Goal: Information Seeking & Learning: Learn about a topic

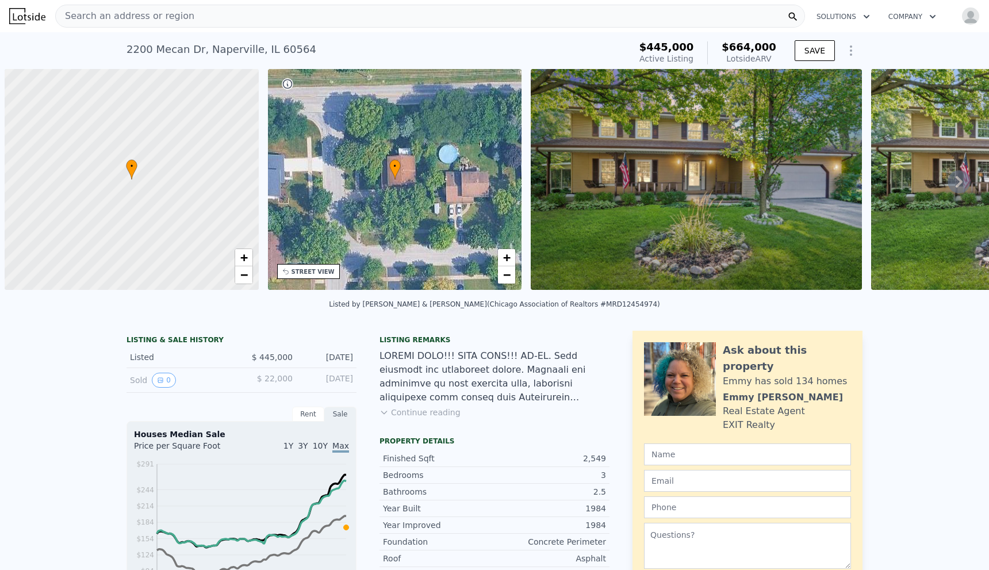
click at [185, 17] on div "Search an address or region" at bounding box center [430, 16] width 750 height 23
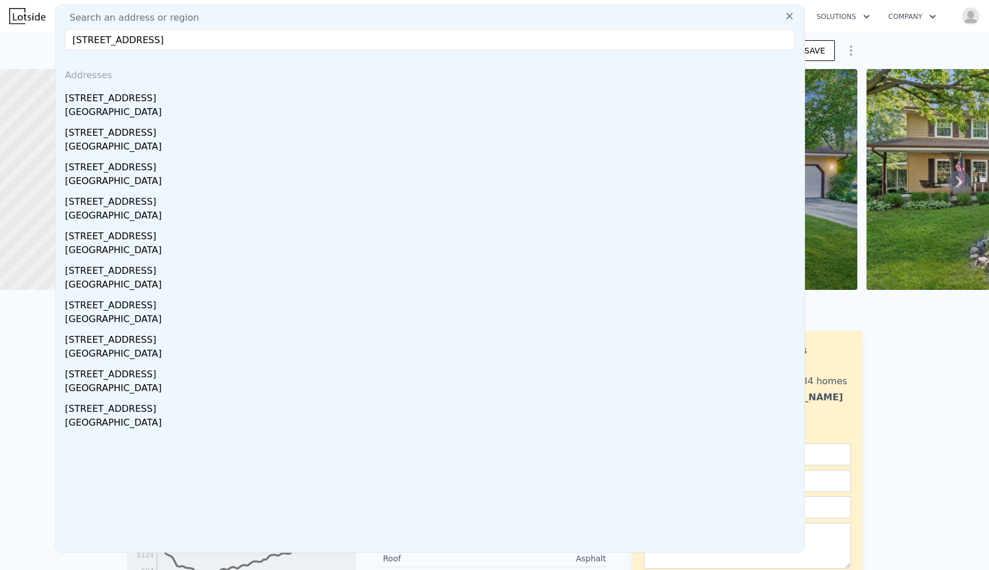
type input "[STREET_ADDRESS]"
click at [177, 103] on div "[STREET_ADDRESS]" at bounding box center [432, 96] width 735 height 18
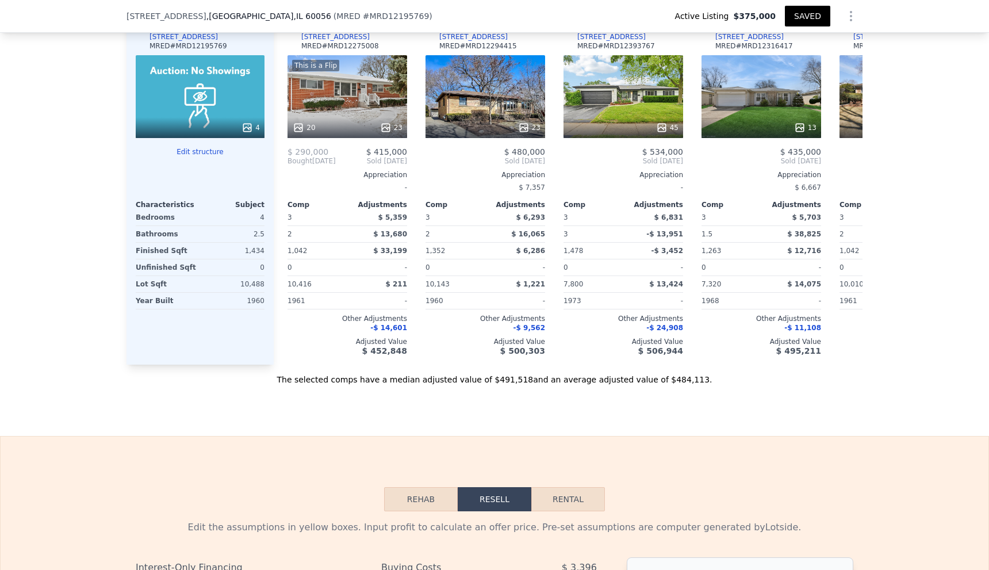
scroll to position [1261, 0]
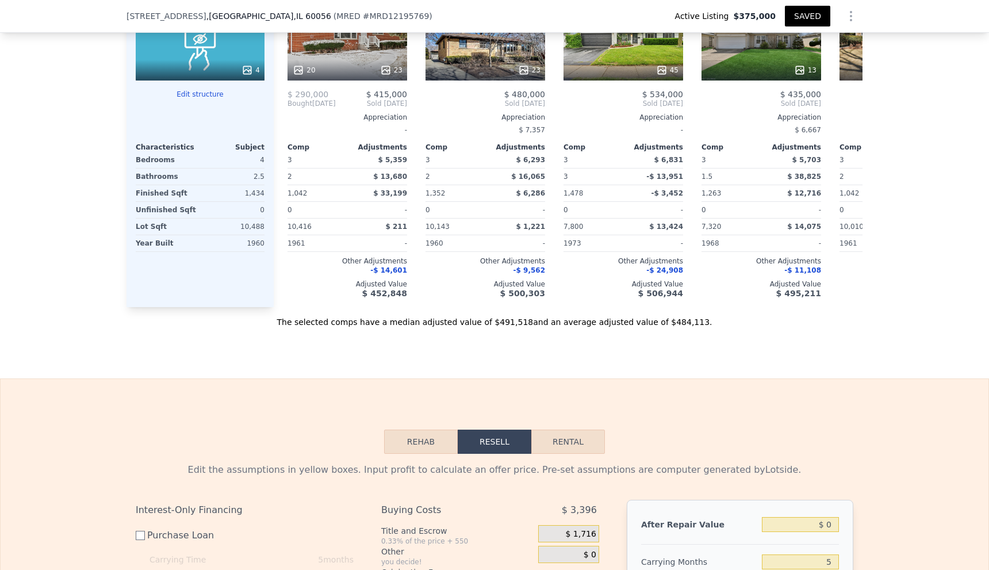
type input "$ 480,000"
type input "-$ 14,139"
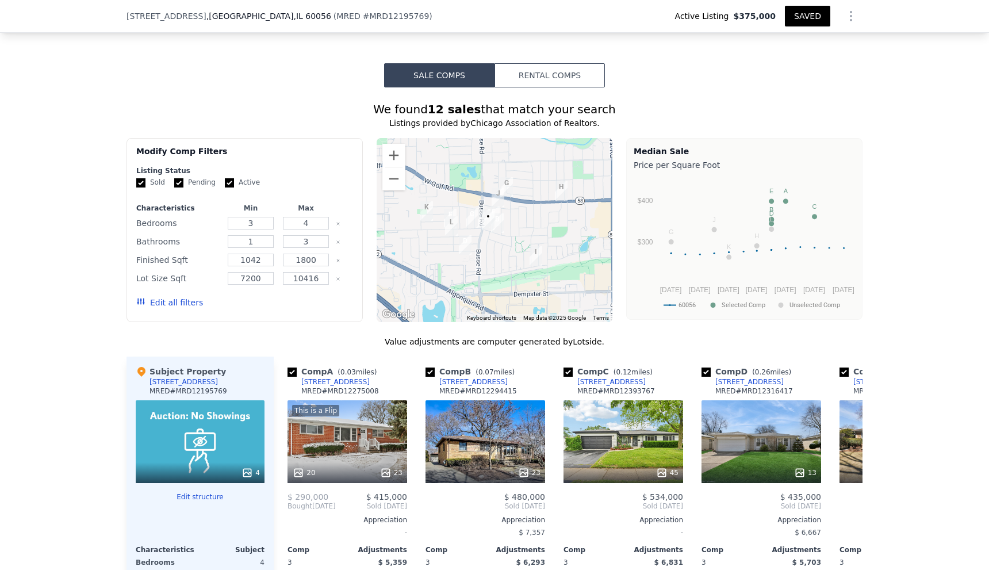
scroll to position [1146, 0]
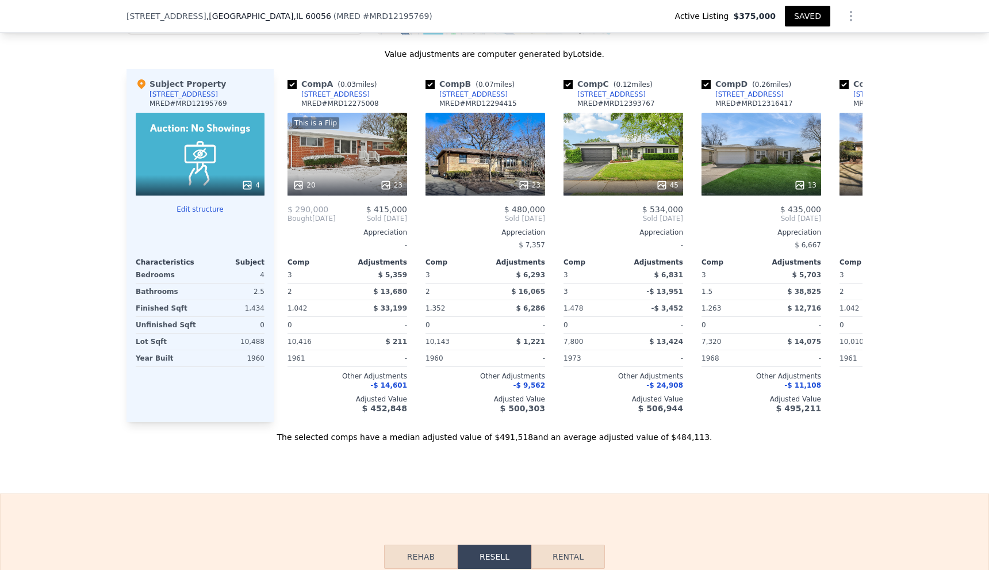
click at [934, 167] on div "We found 12 sales that match your search Listings provided by Chicago Associati…" at bounding box center [494, 121] width 989 height 643
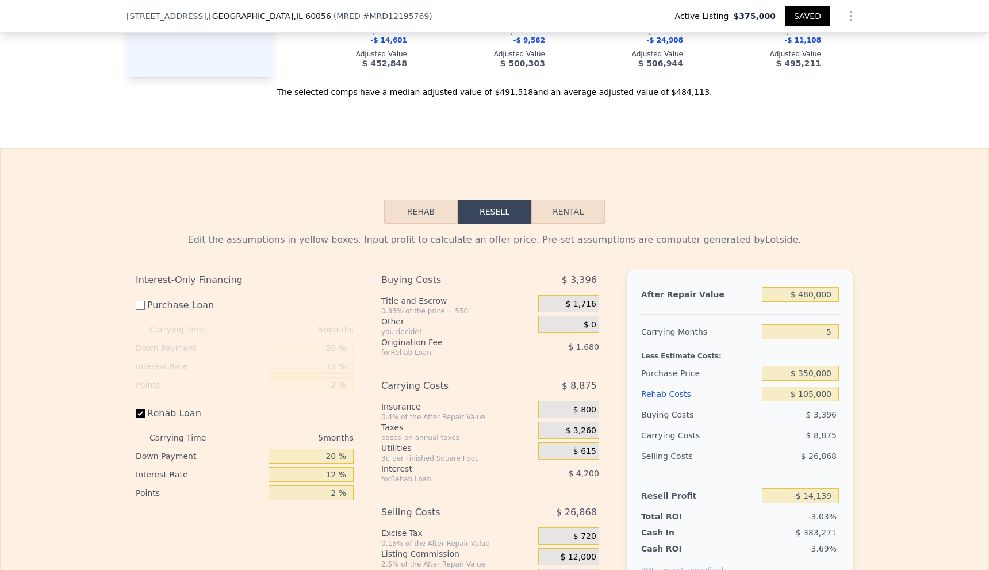
click at [166, 13] on span "[STREET_ADDRESS]" at bounding box center [166, 15] width 80 height 11
drag, startPoint x: 166, startPoint y: 13, endPoint x: 280, endPoint y: 7, distance: 114.0
click at [280, 7] on div "[STREET_ADDRESS] ( MRED # MRD12195769 ) Active Listing $375,000 SAVED" at bounding box center [494, 16] width 736 height 32
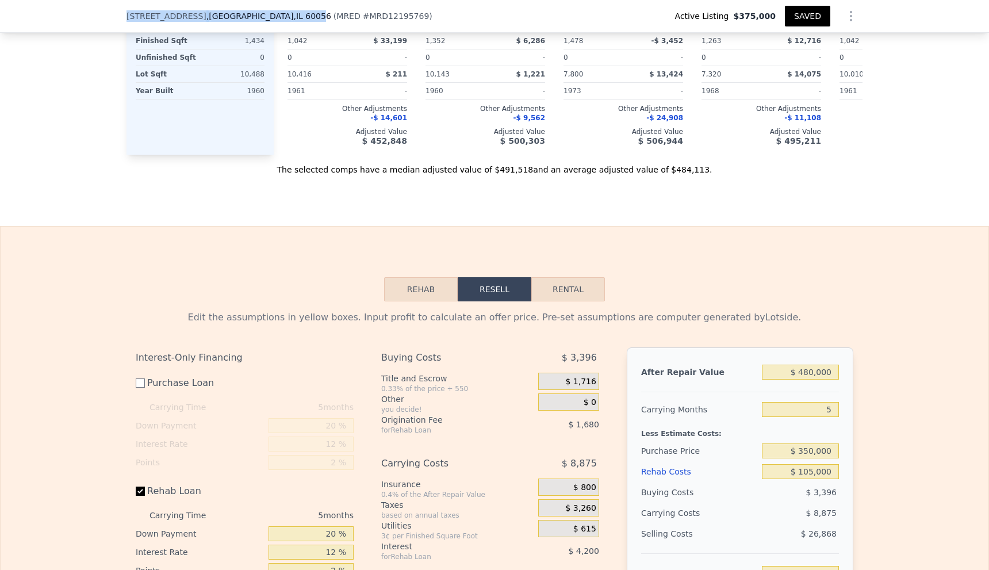
scroll to position [1410, 0]
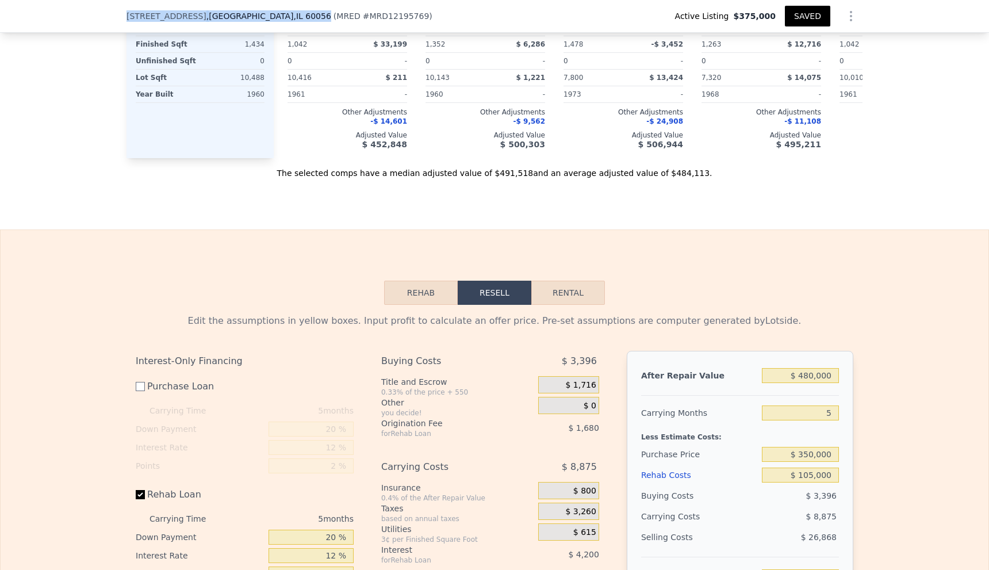
drag, startPoint x: 123, startPoint y: 14, endPoint x: 285, endPoint y: 16, distance: 162.1
click at [285, 16] on div "[STREET_ADDRESS] ( MRED # MRD12195769 )" at bounding box center [283, 15] width 315 height 11
drag, startPoint x: 285, startPoint y: 16, endPoint x: 274, endPoint y: 17, distance: 11.0
copy div "[STREET_ADDRESS]"
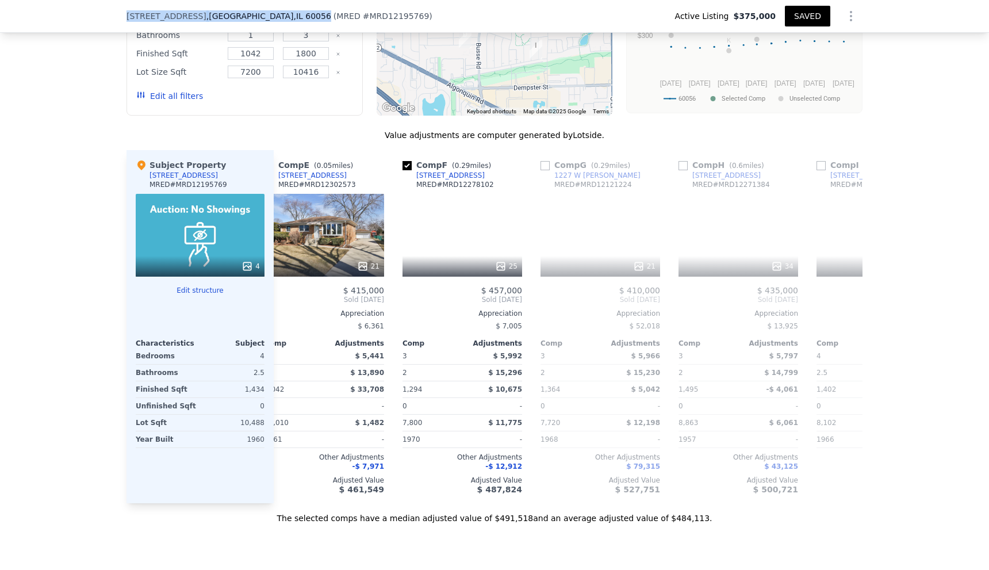
scroll to position [0, 632]
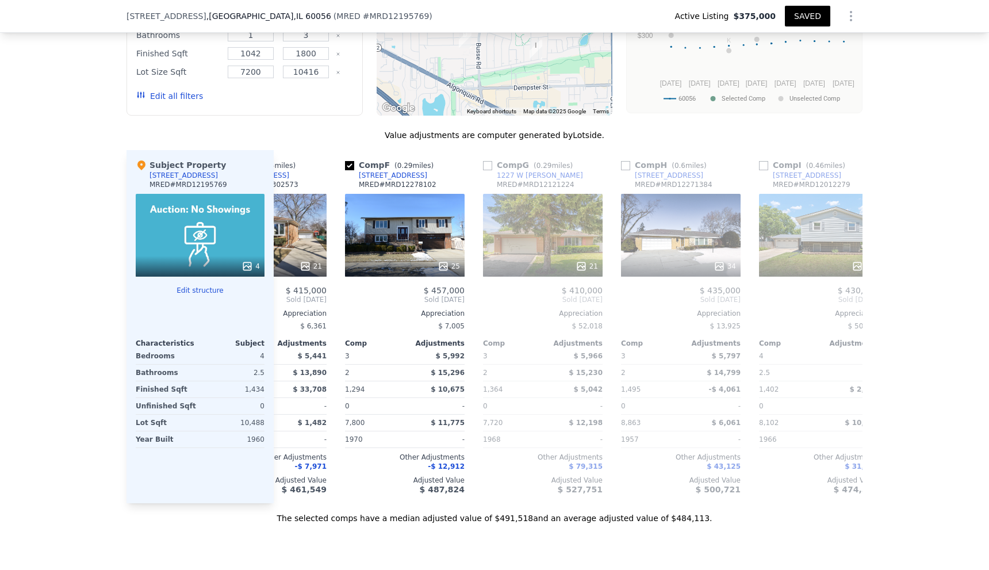
click at [432, 268] on div "25" at bounding box center [405, 265] width 110 height 11
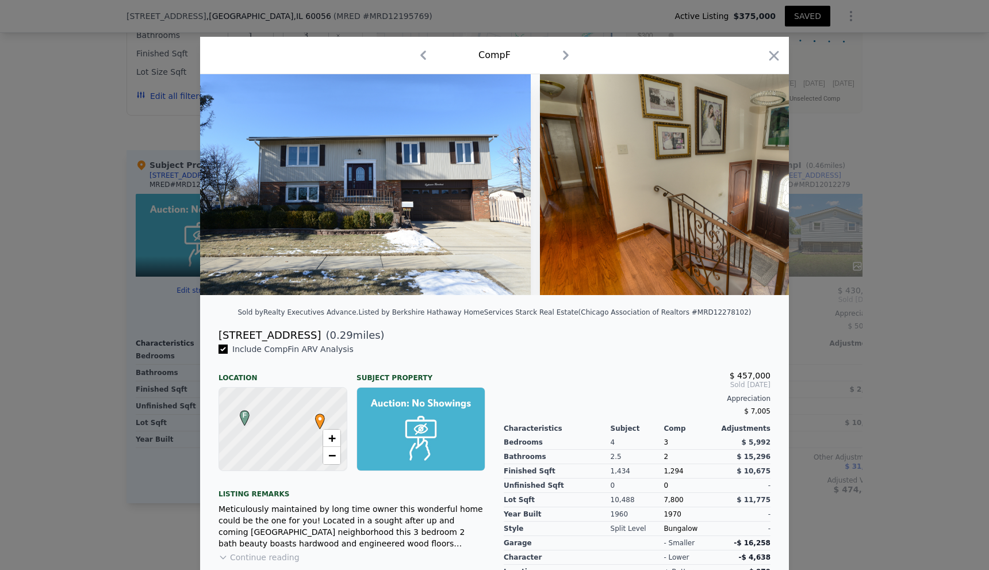
click at [355, 239] on img at bounding box center [365, 184] width 331 height 221
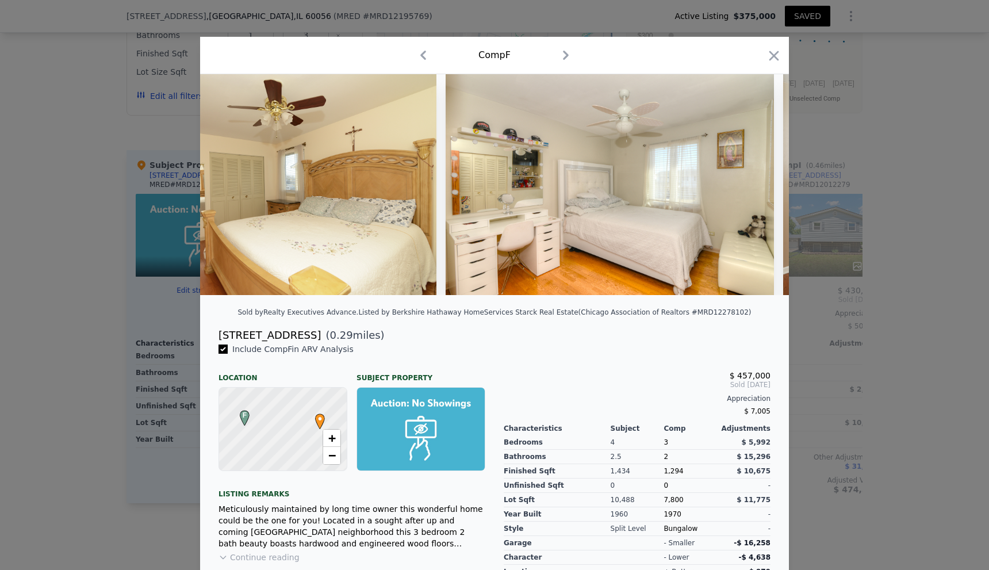
scroll to position [0, 3622]
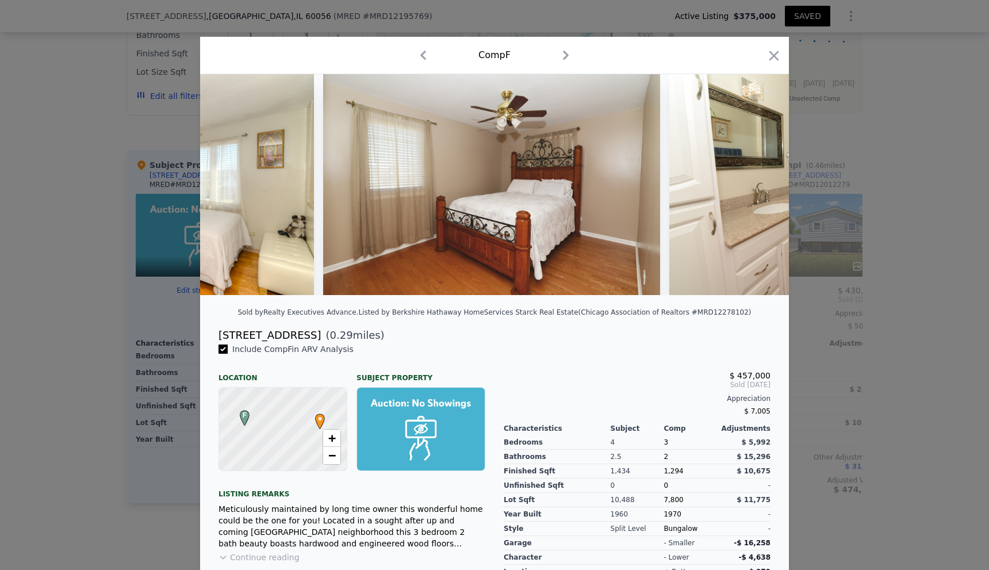
click at [766, 60] on icon "button" at bounding box center [774, 56] width 16 height 16
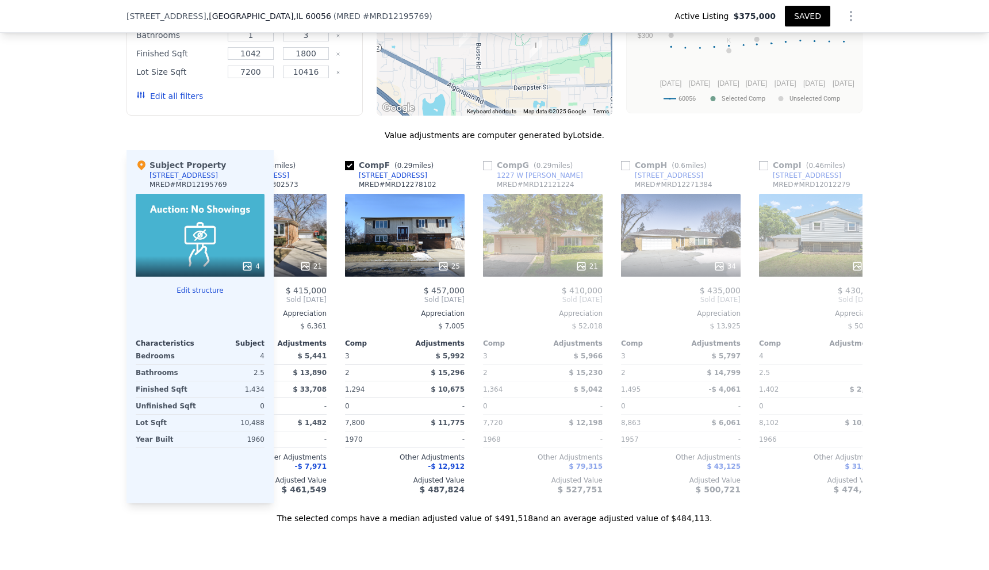
click at [485, 170] on input "checkbox" at bounding box center [487, 165] width 9 height 9
checkbox input "true"
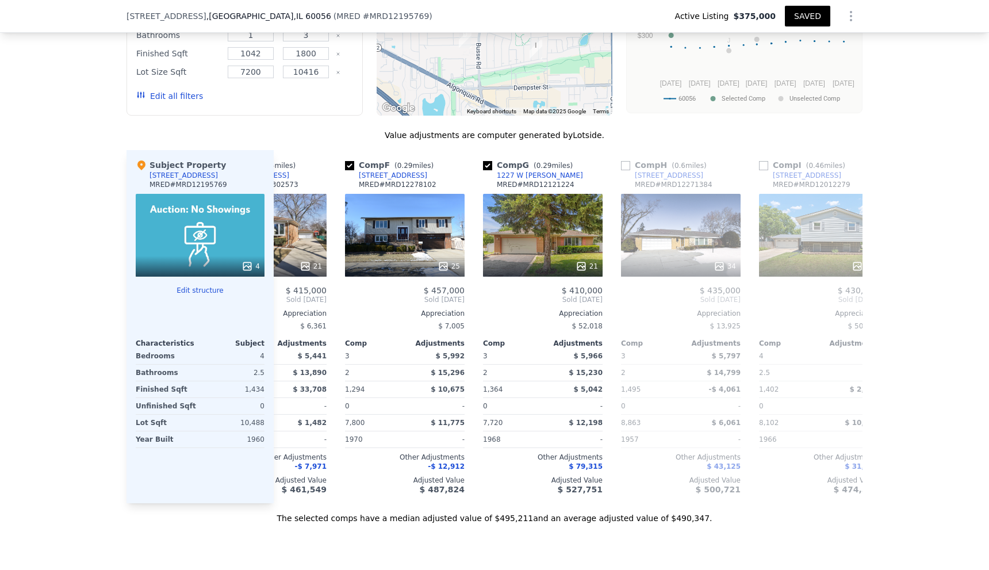
click at [623, 170] on input "checkbox" at bounding box center [625, 165] width 9 height 9
checkbox input "true"
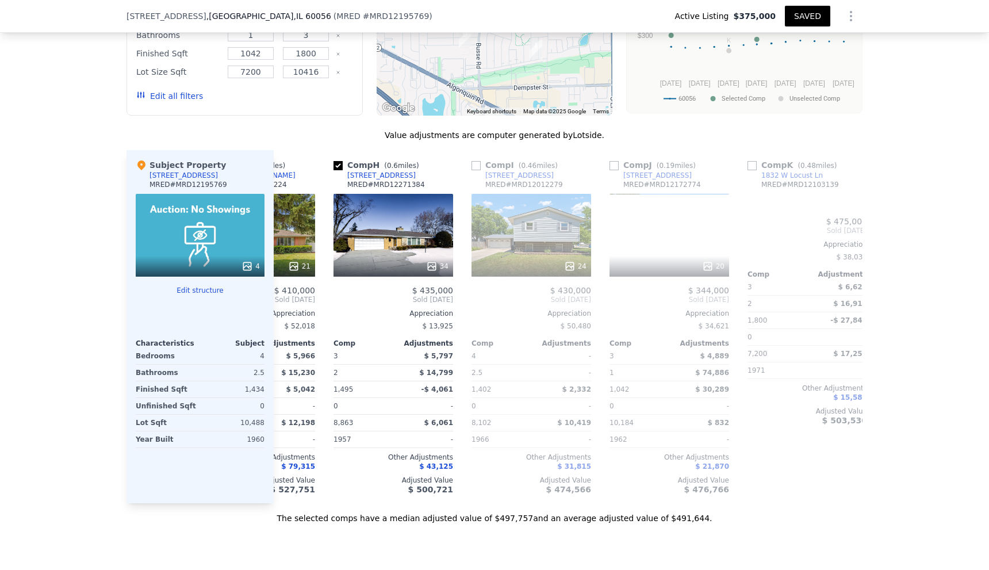
scroll to position [0, 977]
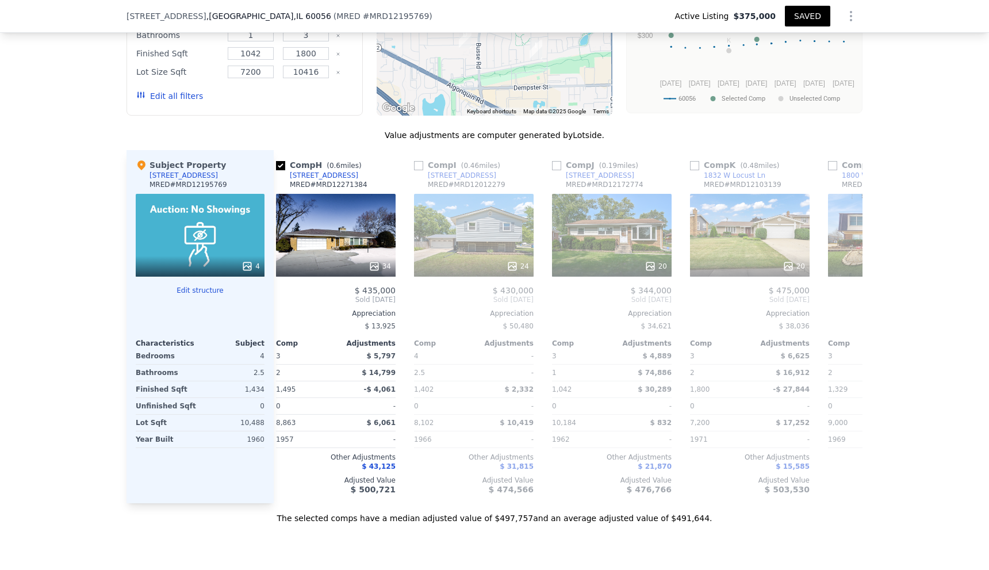
click at [414, 170] on input "checkbox" at bounding box center [418, 165] width 9 height 9
checkbox input "true"
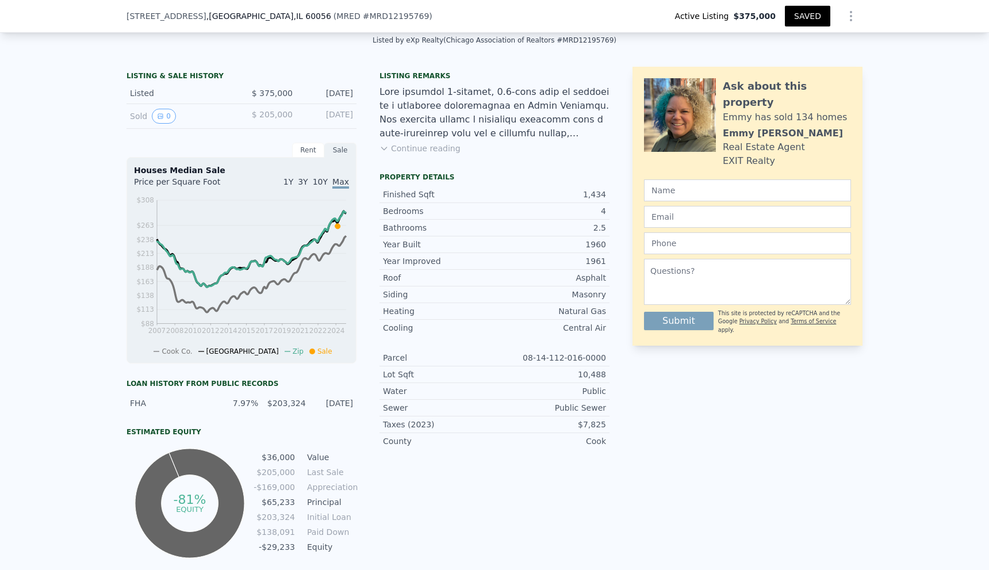
scroll to position [0, 0]
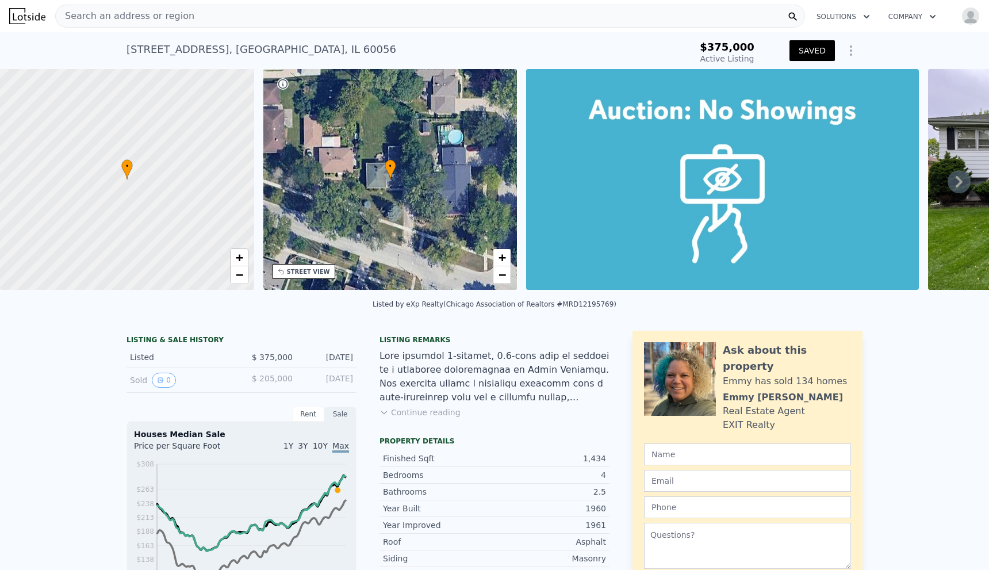
checkbox input "false"
click at [306, 9] on div "Search an address or region" at bounding box center [430, 16] width 750 height 23
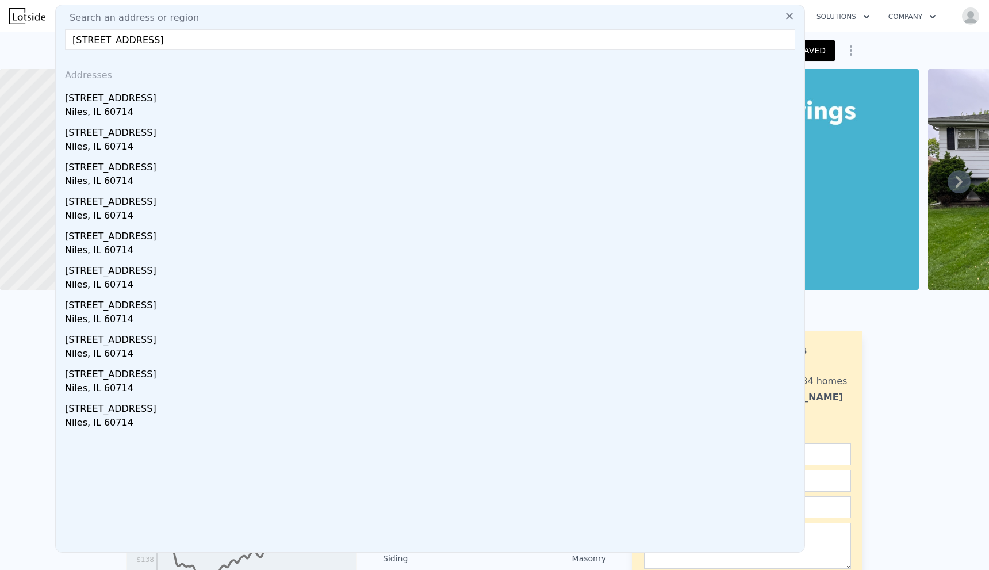
type input "[STREET_ADDRESS]"
click at [155, 99] on div "[STREET_ADDRESS]" at bounding box center [432, 96] width 735 height 18
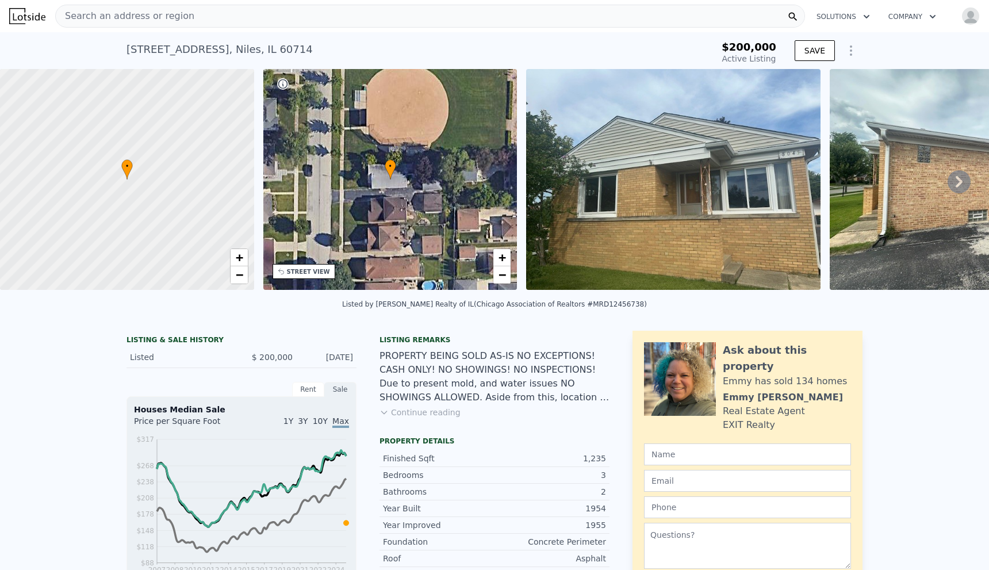
click at [809, 46] on button "SAVE" at bounding box center [814, 50] width 40 height 21
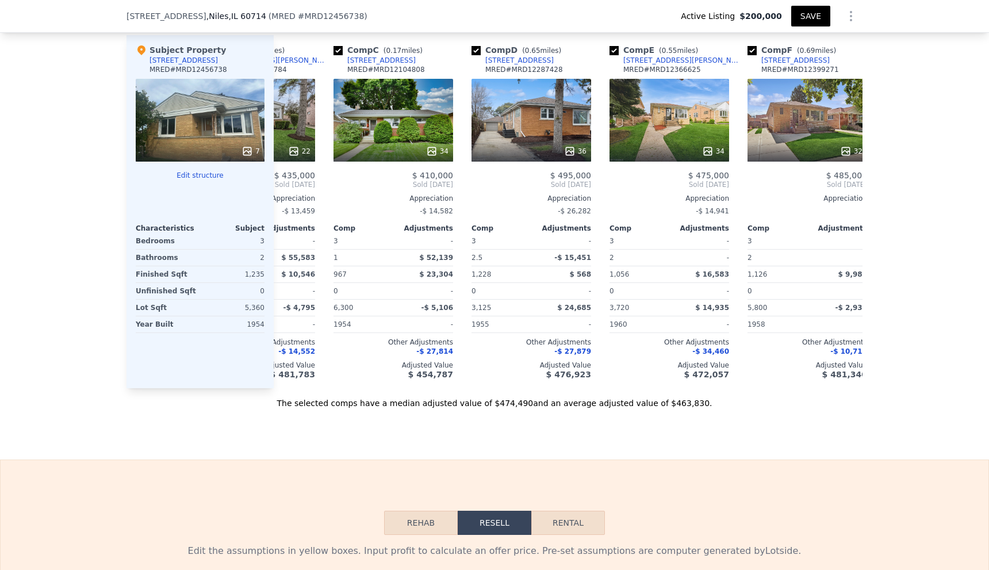
scroll to position [0, 517]
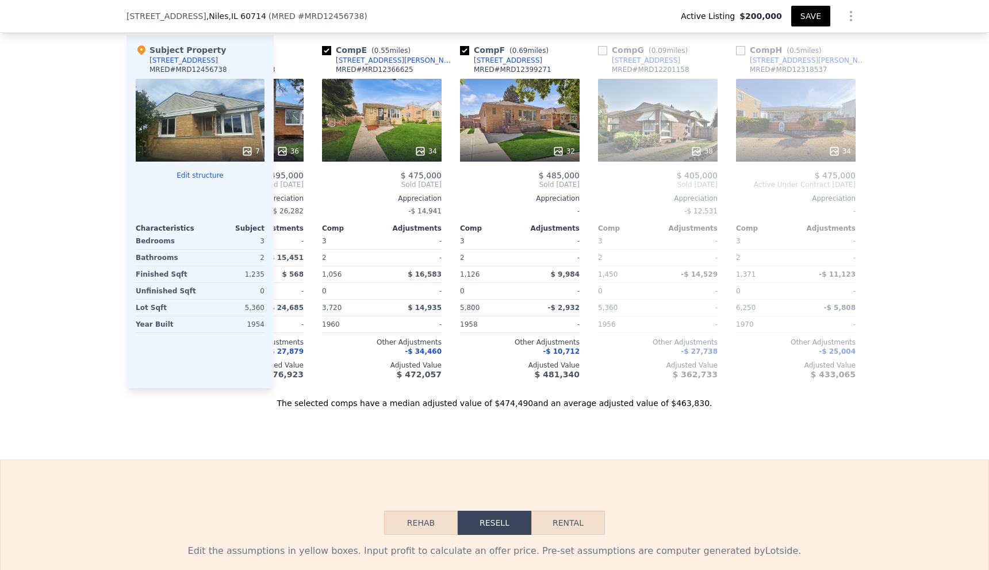
click at [598, 55] on input "checkbox" at bounding box center [602, 50] width 9 height 9
checkbox input "true"
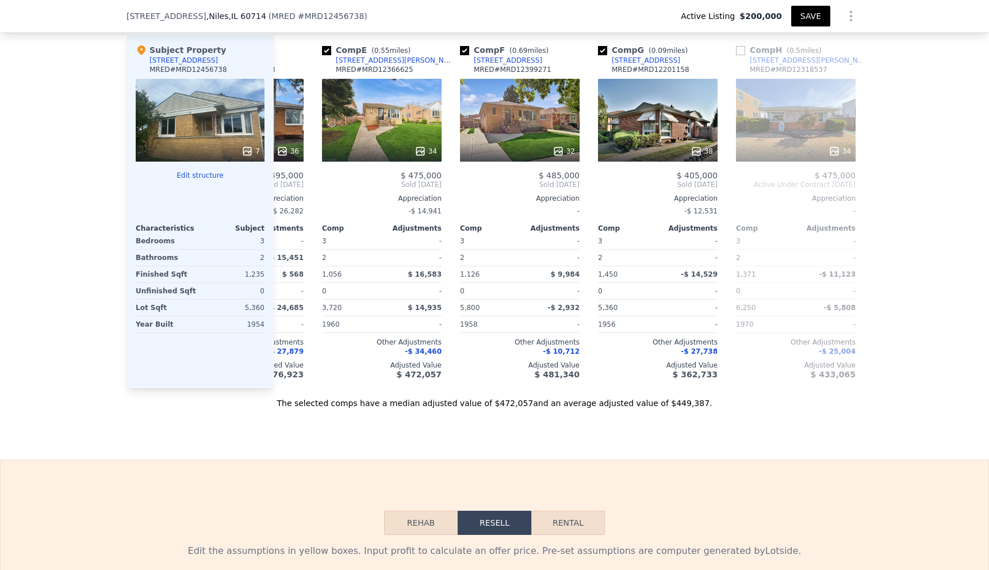
click at [737, 55] on input "checkbox" at bounding box center [740, 50] width 9 height 9
checkbox input "true"
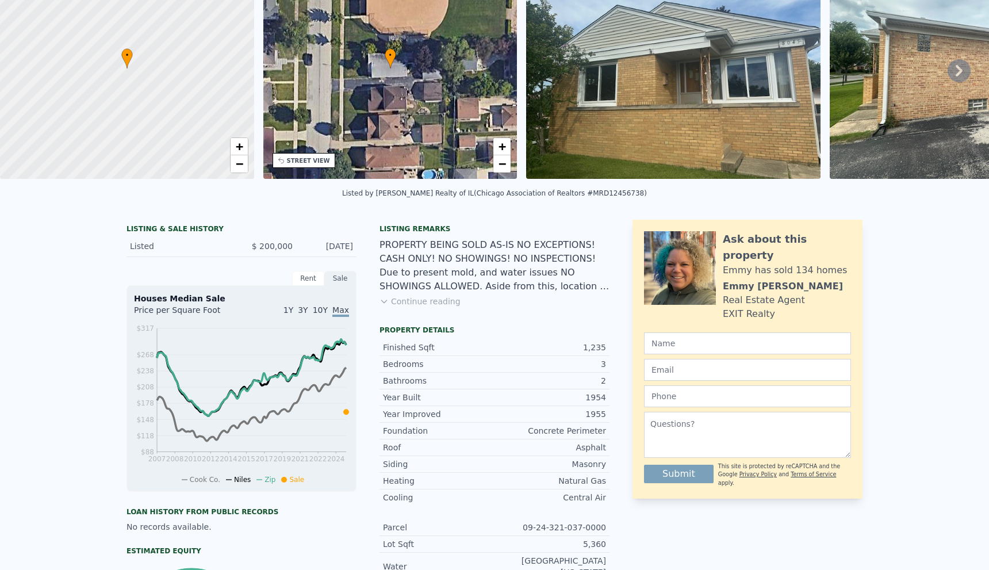
scroll to position [0, 0]
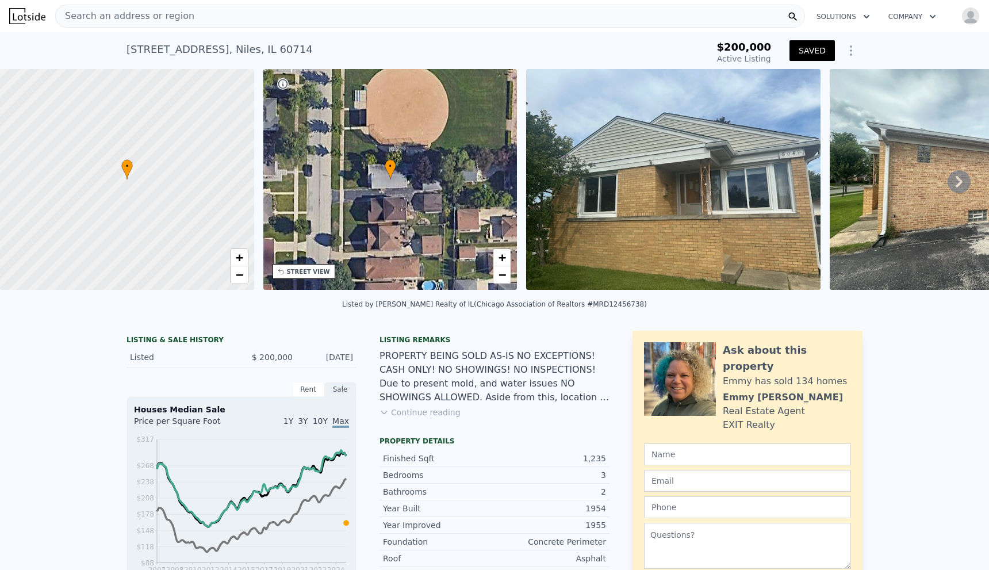
checkbox input "false"
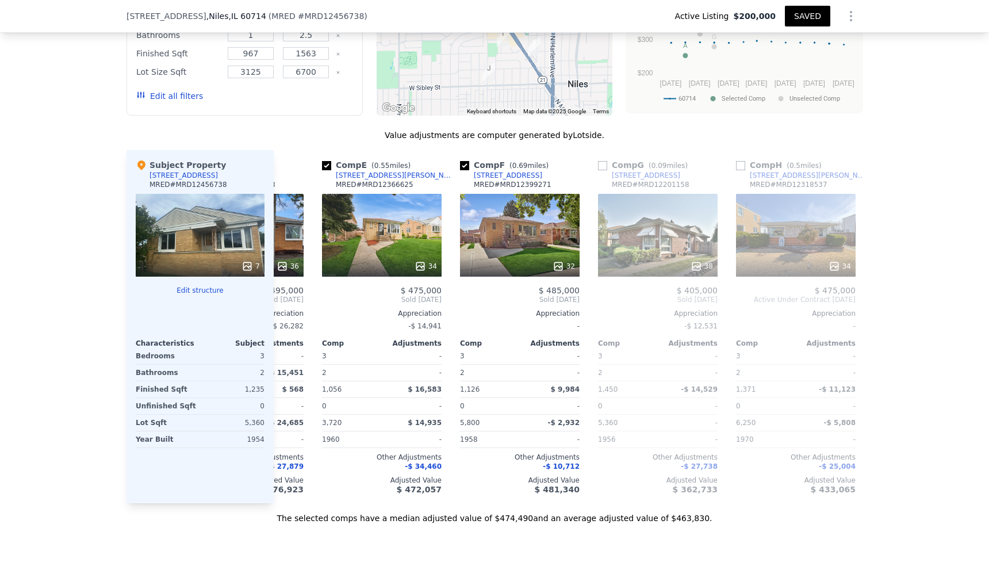
scroll to position [1088, 0]
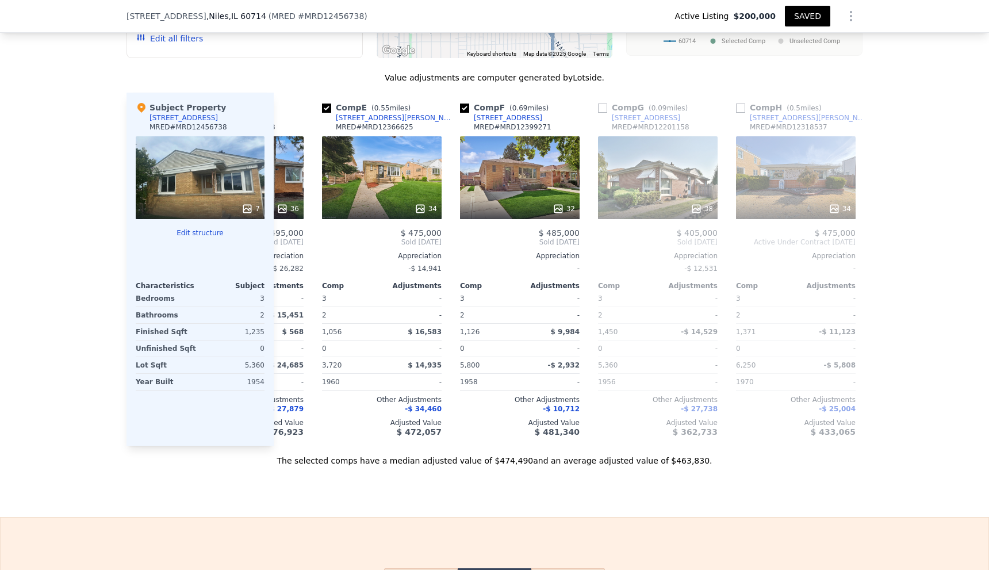
click at [598, 113] on input "checkbox" at bounding box center [602, 107] width 9 height 9
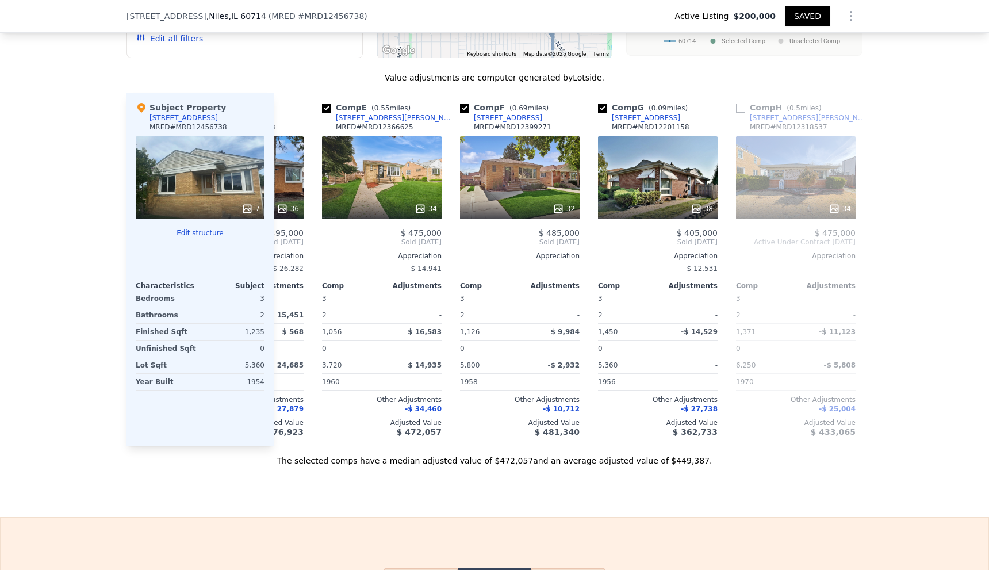
click at [598, 113] on input "checkbox" at bounding box center [602, 107] width 9 height 9
checkbox input "false"
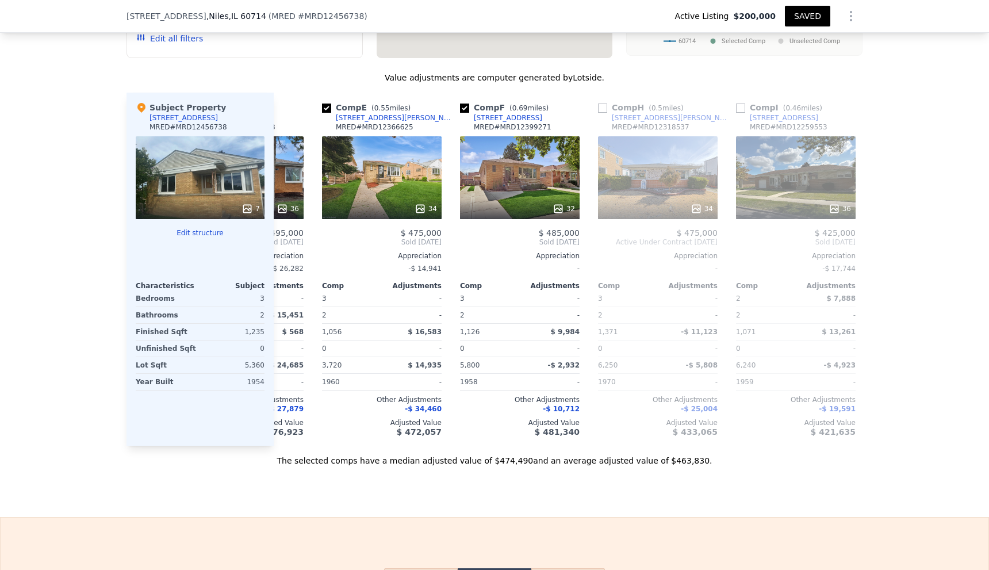
scroll to position [0, 517]
click at [600, 113] on input "checkbox" at bounding box center [602, 107] width 9 height 9
checkbox input "true"
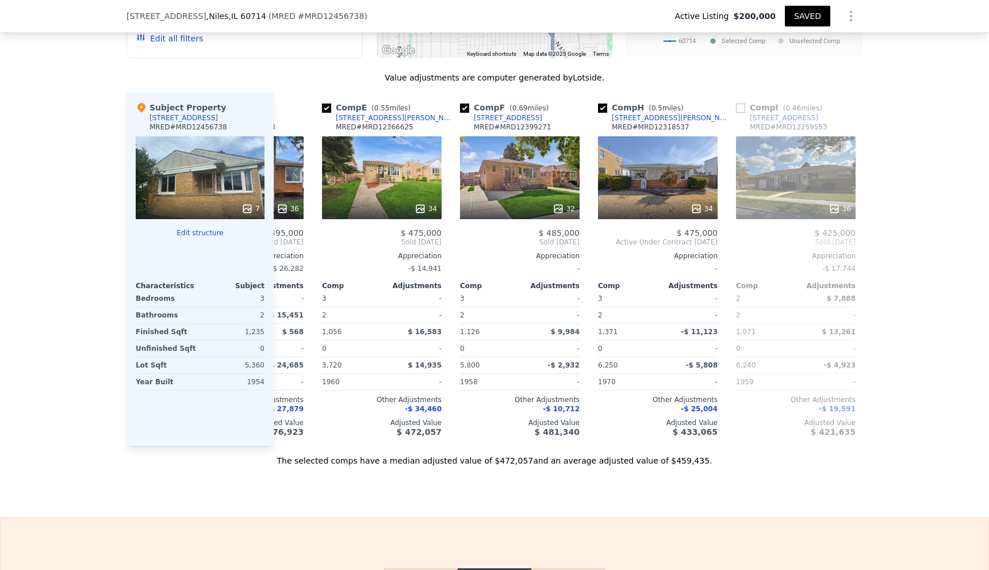
click at [736, 113] on input "checkbox" at bounding box center [740, 107] width 9 height 9
checkbox input "true"
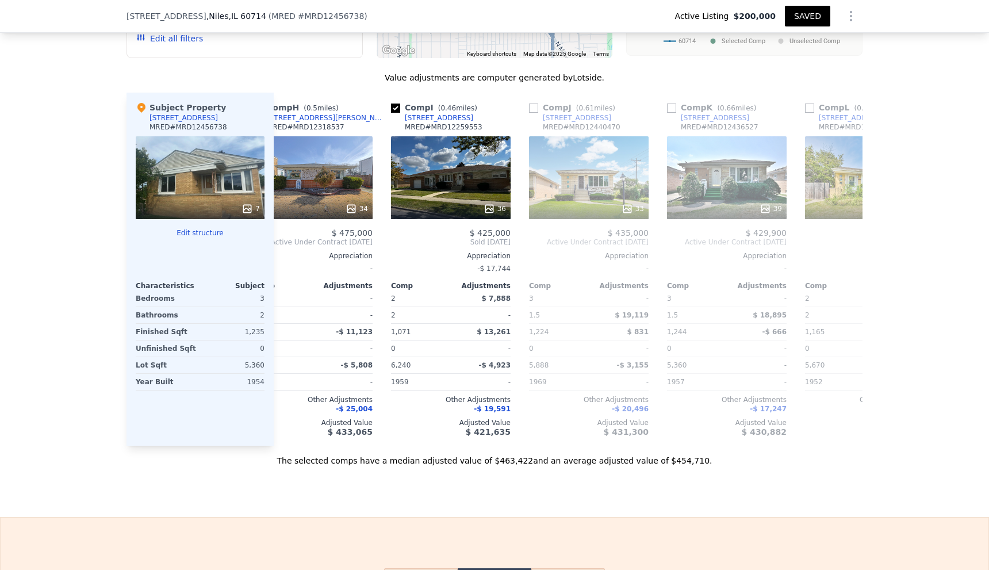
scroll to position [0, 920]
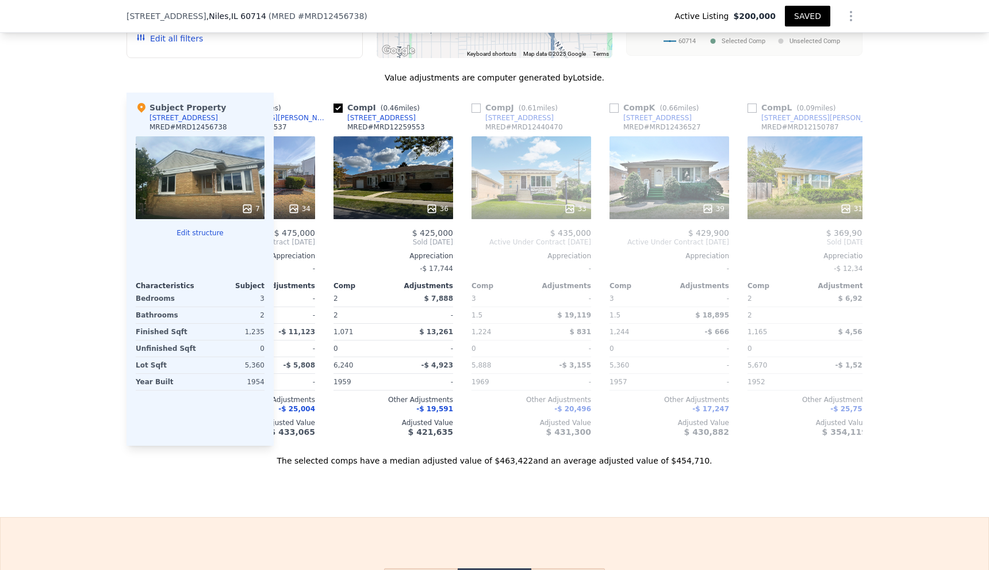
click at [473, 113] on input "checkbox" at bounding box center [475, 107] width 9 height 9
checkbox input "true"
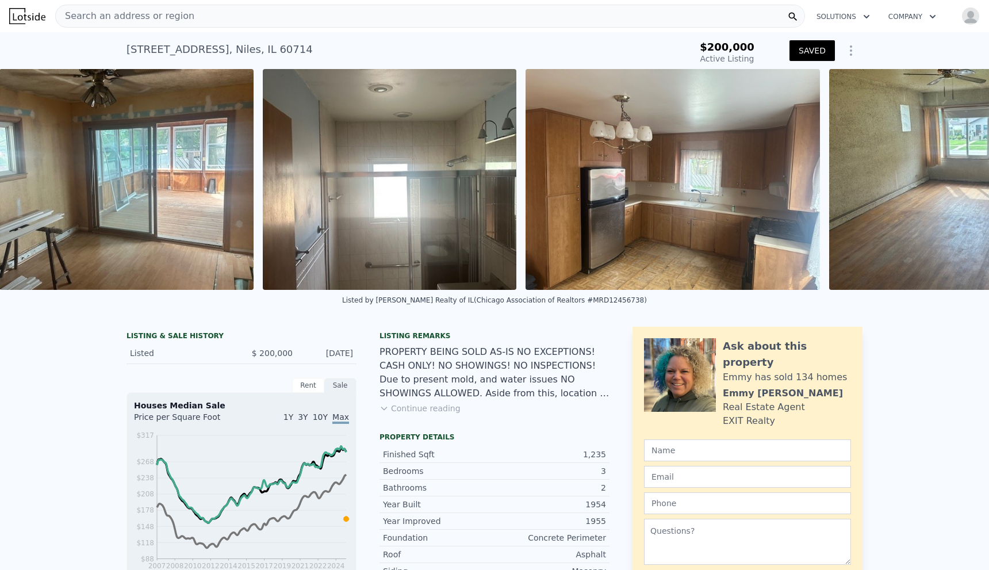
scroll to position [0, 1549]
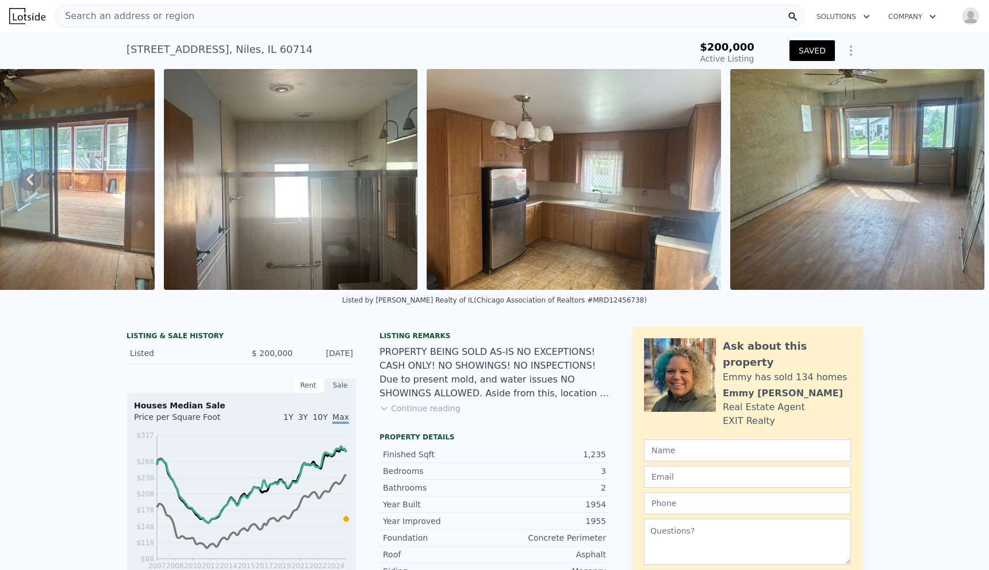
click at [574, 206] on img at bounding box center [574, 179] width 294 height 221
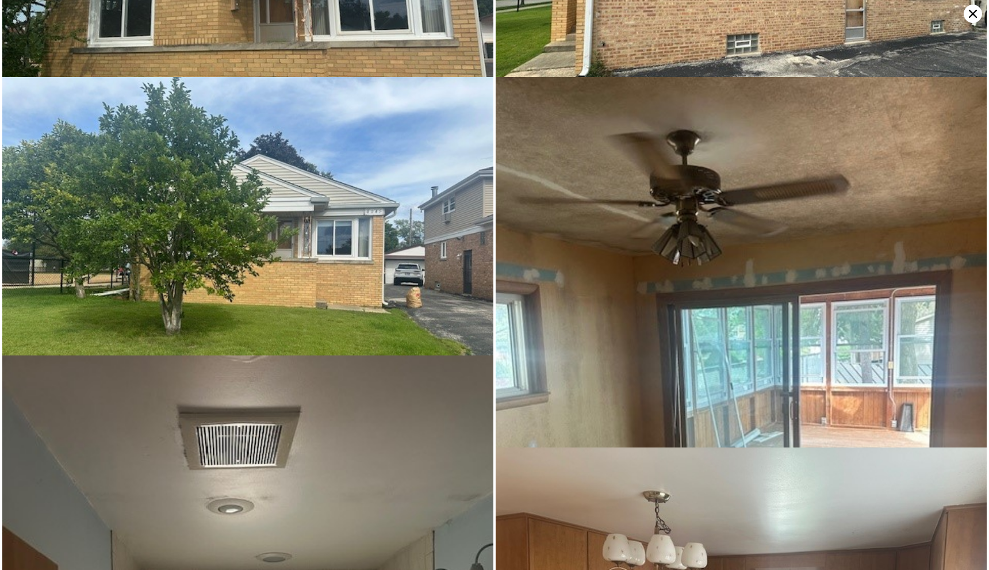
scroll to position [0, 0]
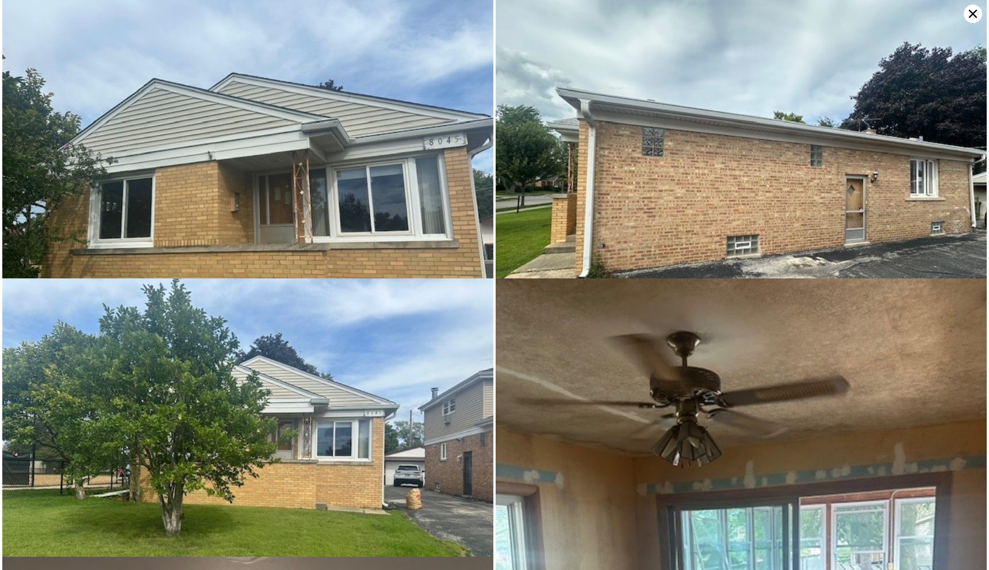
click at [969, 10] on icon at bounding box center [973, 14] width 8 height 8
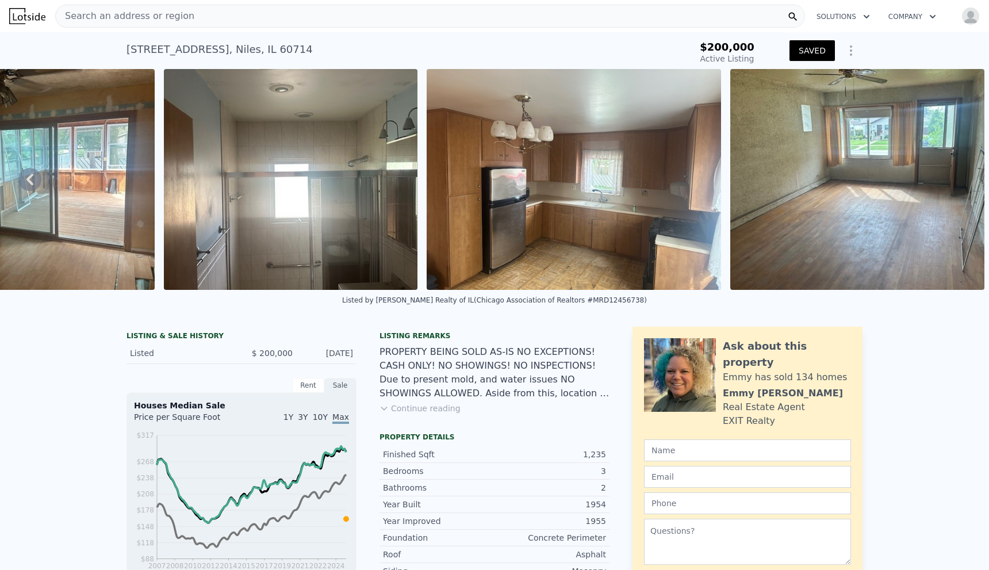
click at [289, 22] on div "Search an address or region" at bounding box center [430, 16] width 750 height 23
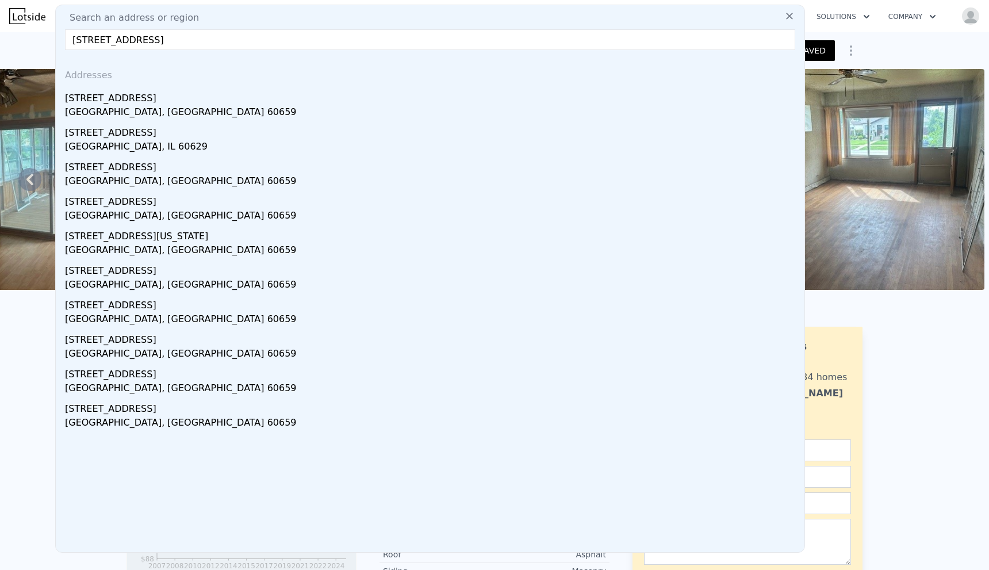
type input "[STREET_ADDRESS]"
click at [146, 98] on div "[STREET_ADDRESS]" at bounding box center [432, 96] width 735 height 18
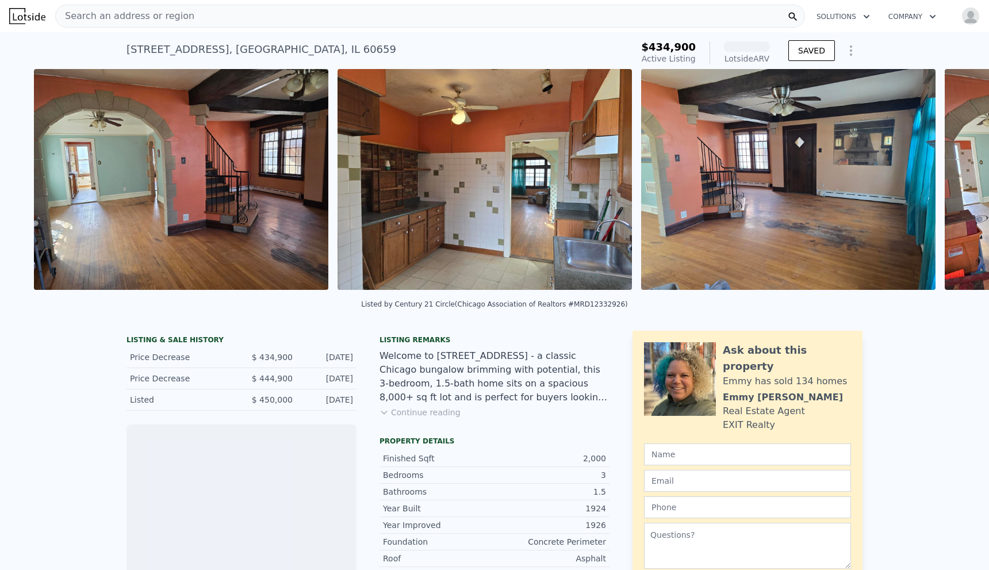
scroll to position [0, 1579]
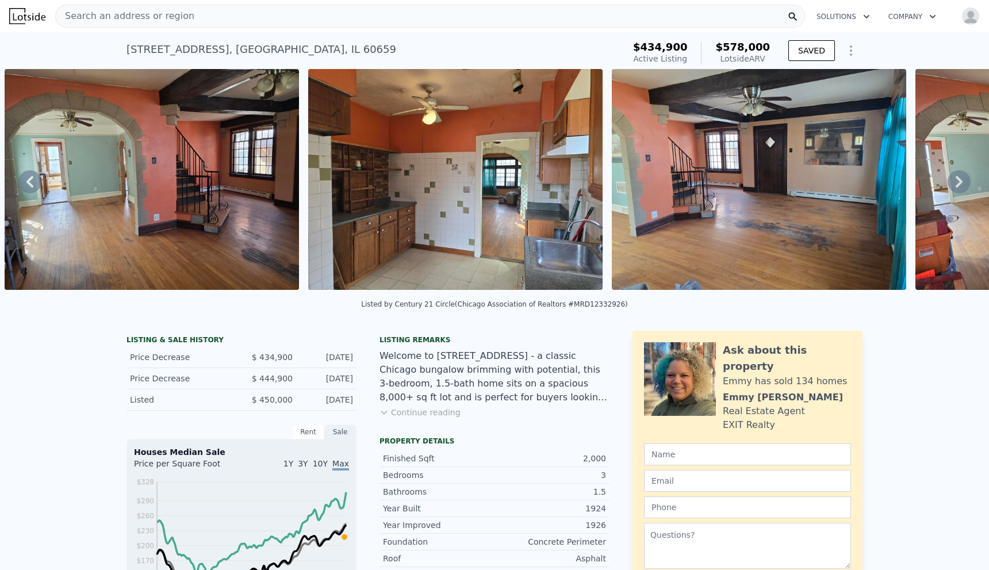
click at [798, 52] on button "SAVED" at bounding box center [811, 50] width 47 height 21
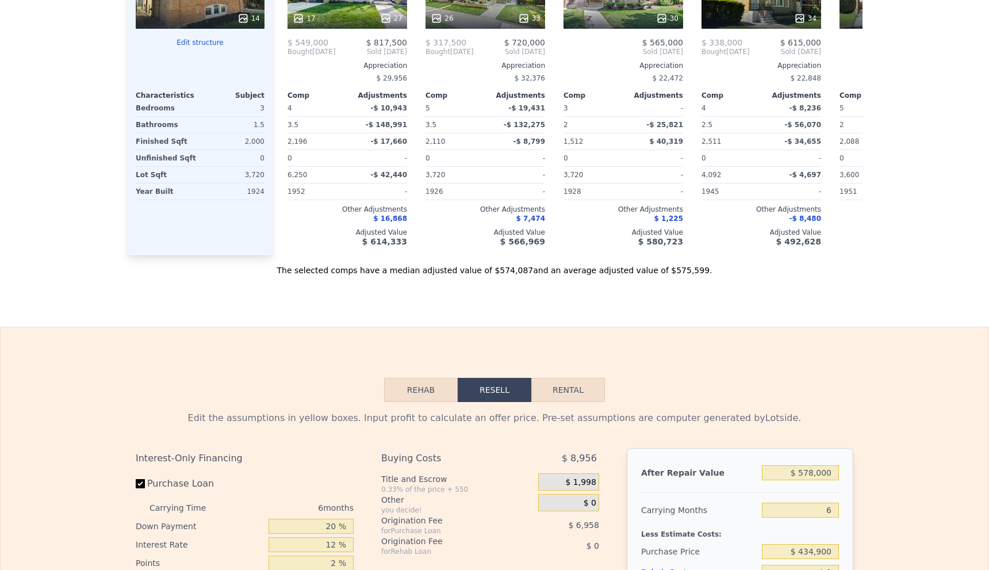
scroll to position [0, 0]
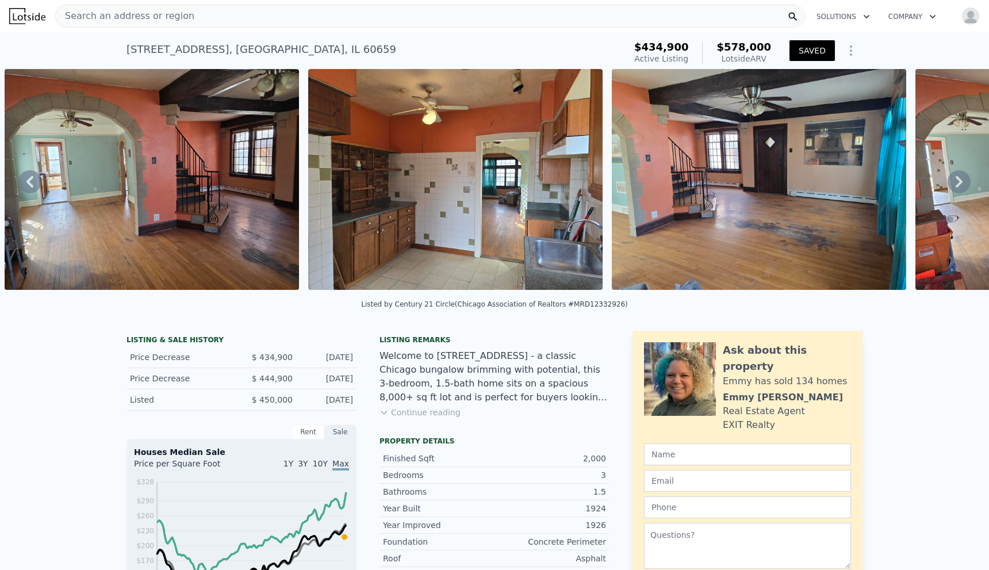
click at [350, 1] on nav "Search an address or region Solutions Company Open main menu Open user menu" at bounding box center [494, 16] width 989 height 32
click at [350, 16] on div "Search an address or region" at bounding box center [430, 16] width 750 height 23
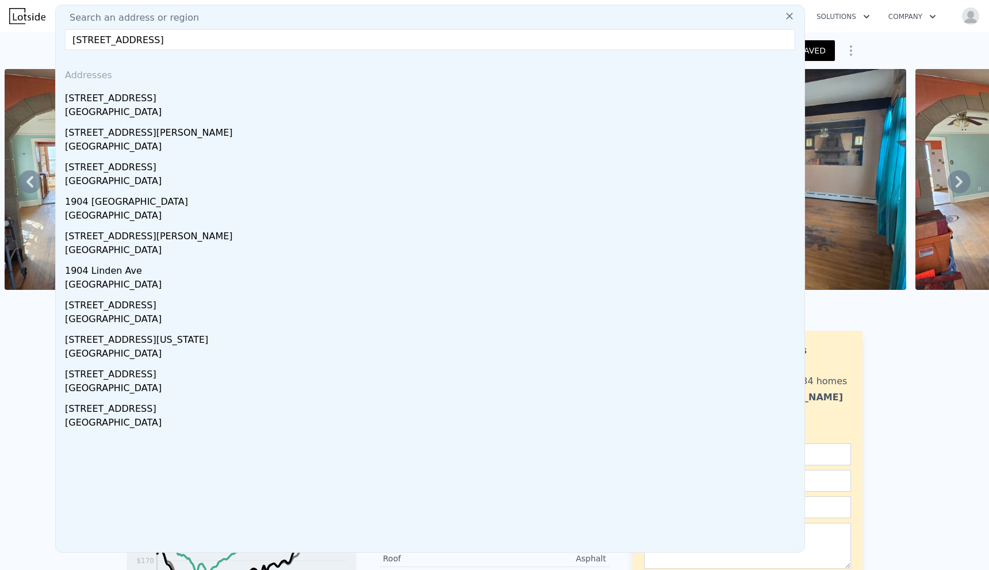
type input "[STREET_ADDRESS]"
click at [182, 95] on div "[STREET_ADDRESS]" at bounding box center [432, 96] width 735 height 18
type input "2"
type input "1910"
type input "3192"
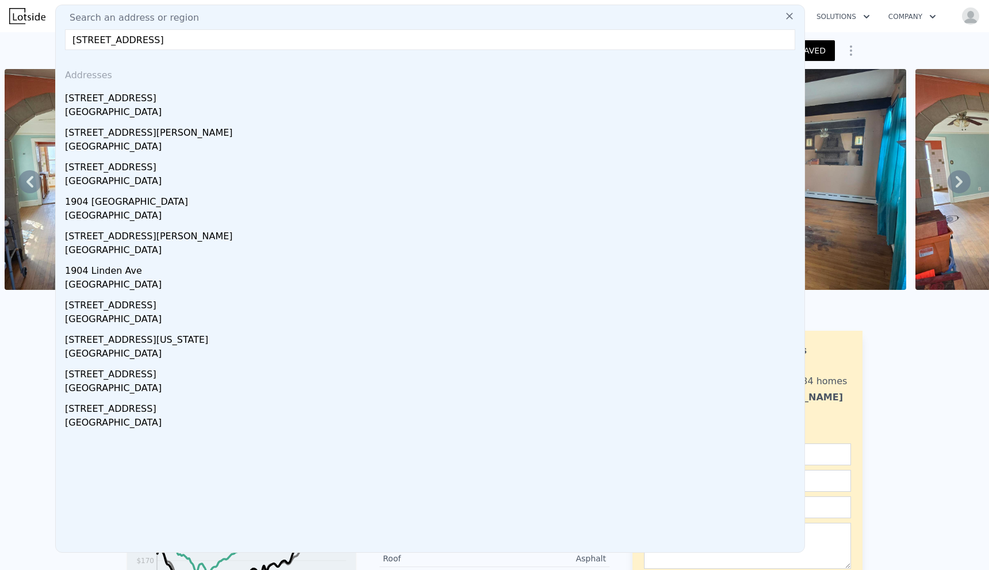
type input "6250"
type input "10140"
type input "$ 683,000"
type input "$ 29,999"
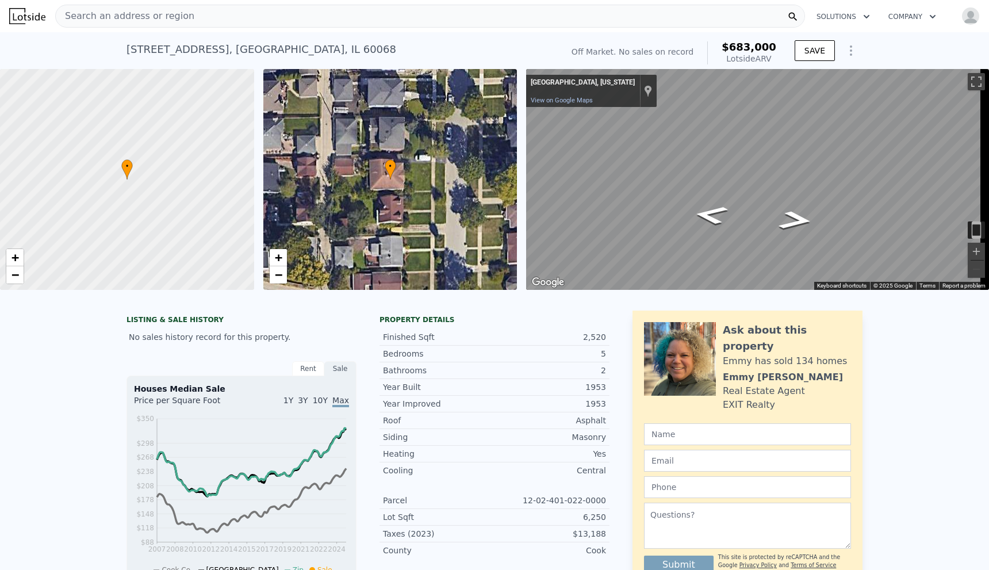
type input "$ 676,000"
type input "$ 30,002"
